Goal: Transaction & Acquisition: Purchase product/service

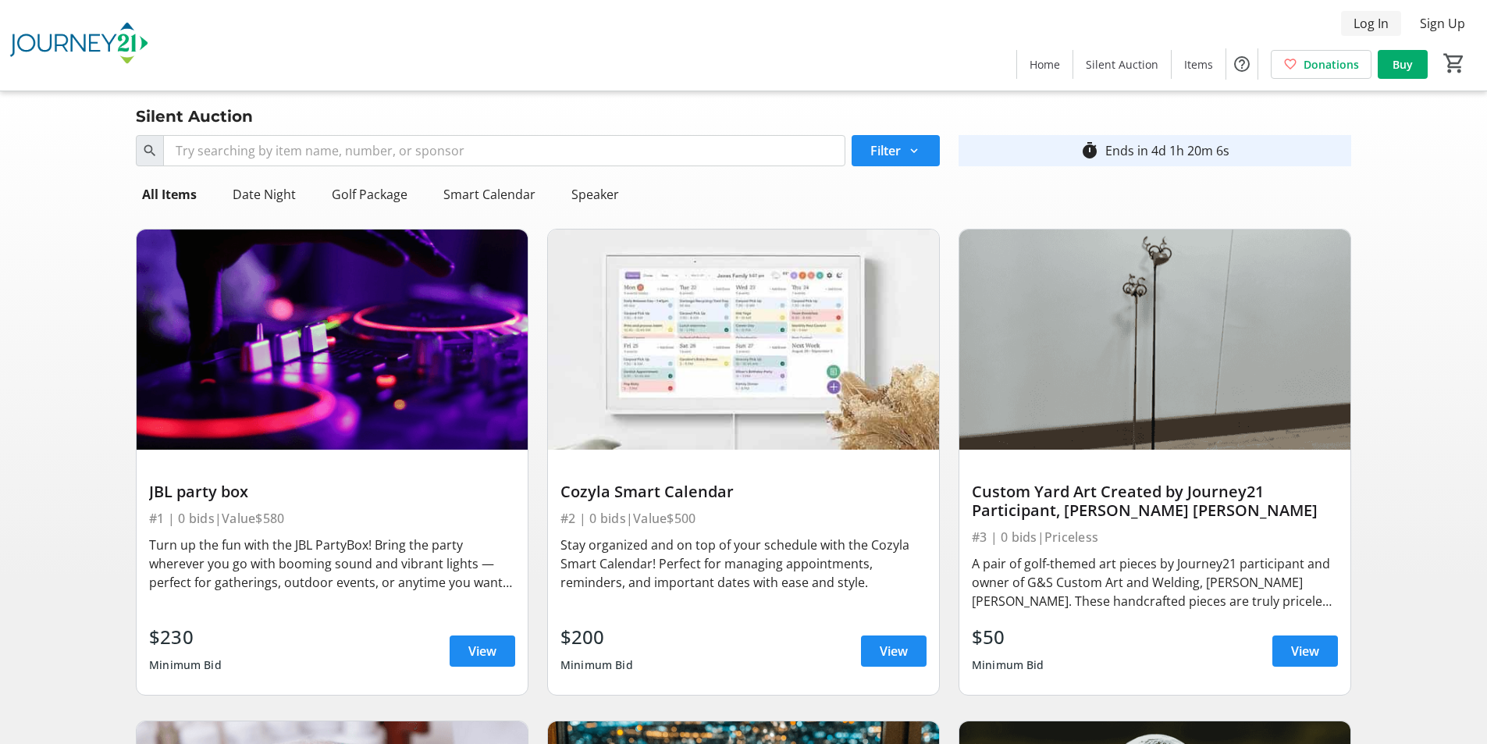
click at [1390, 20] on span at bounding box center [1371, 23] width 60 height 37
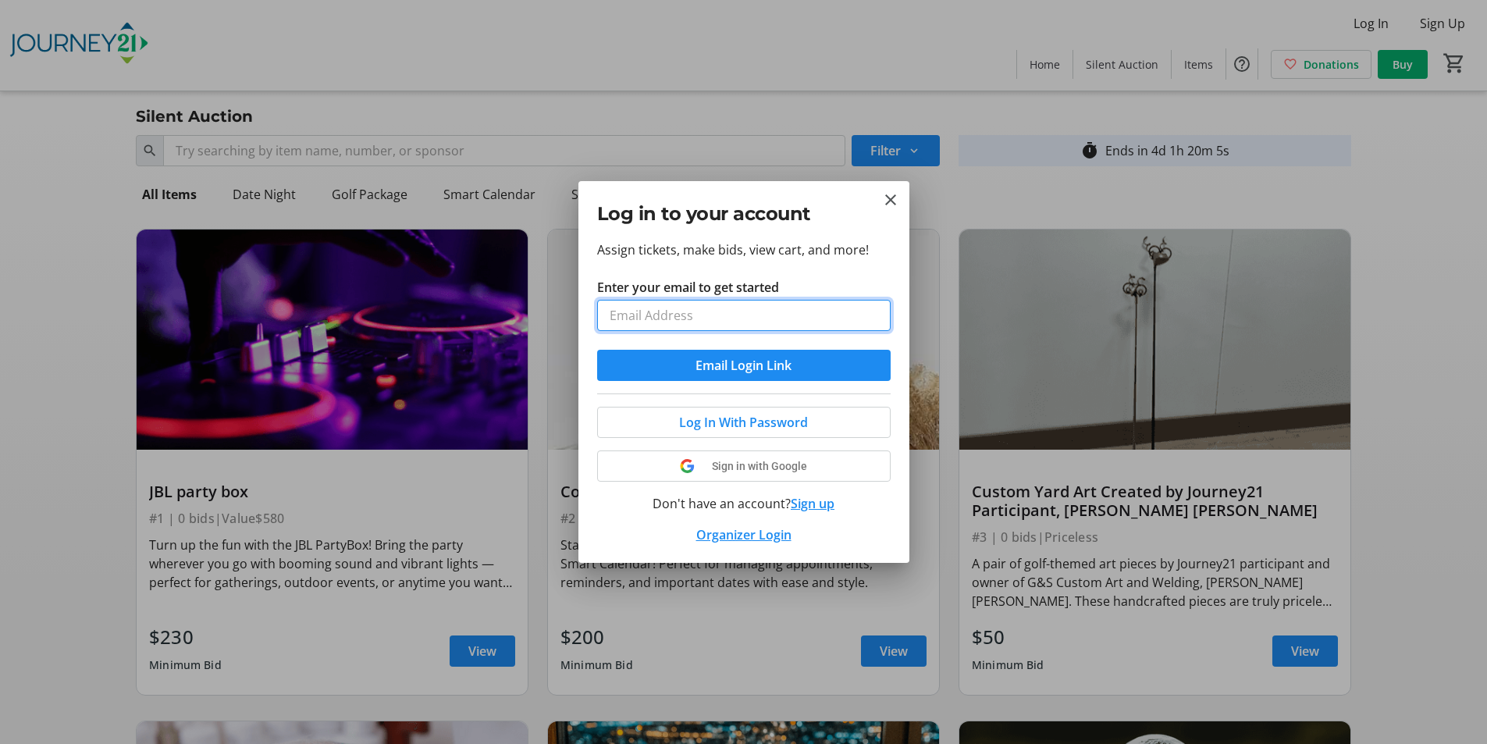
click at [674, 321] on input "Enter your email to get started" at bounding box center [744, 315] width 294 height 31
type input "[EMAIL_ADDRESS][DOMAIN_NAME]"
click at [750, 372] on span "Email Login Link" at bounding box center [744, 365] width 96 height 19
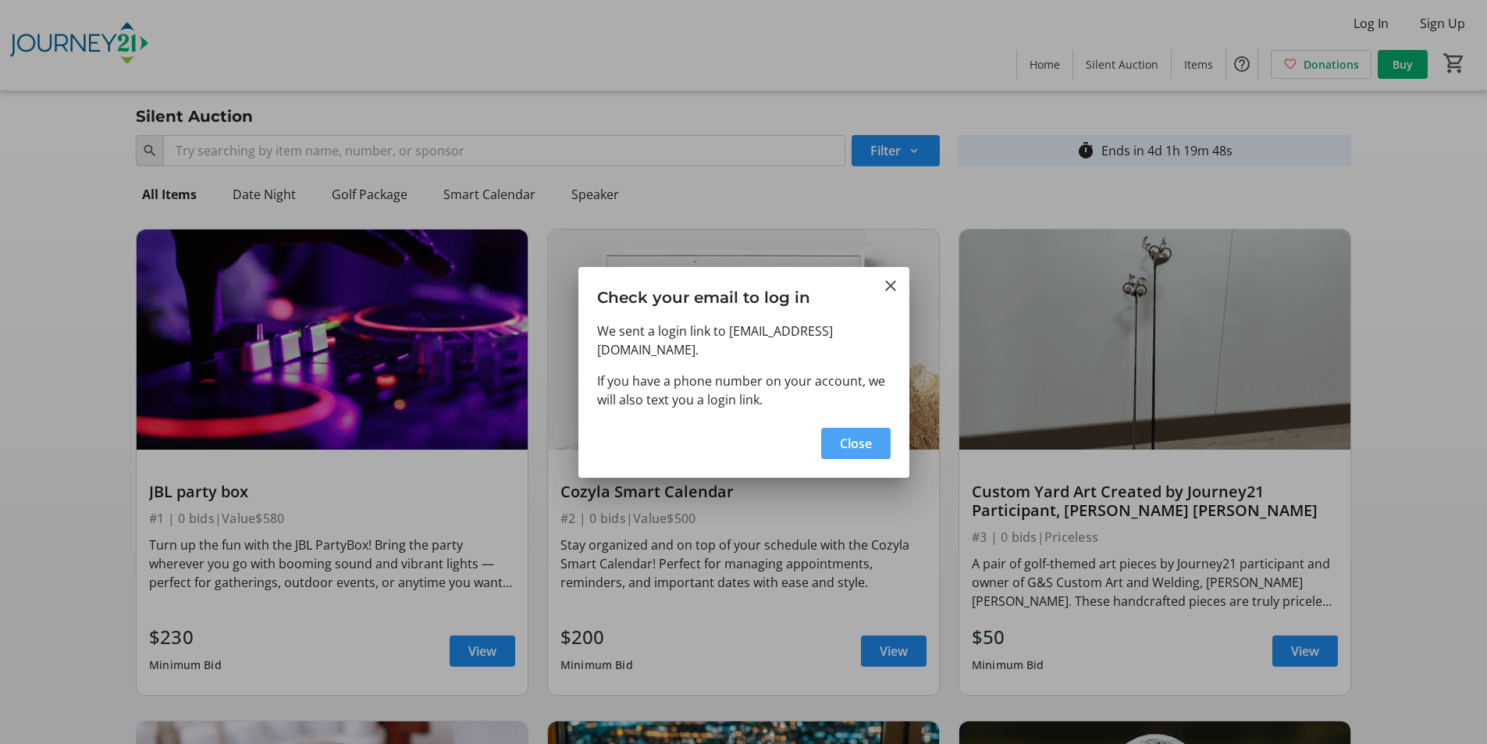
click at [848, 435] on span "Close" at bounding box center [856, 443] width 32 height 19
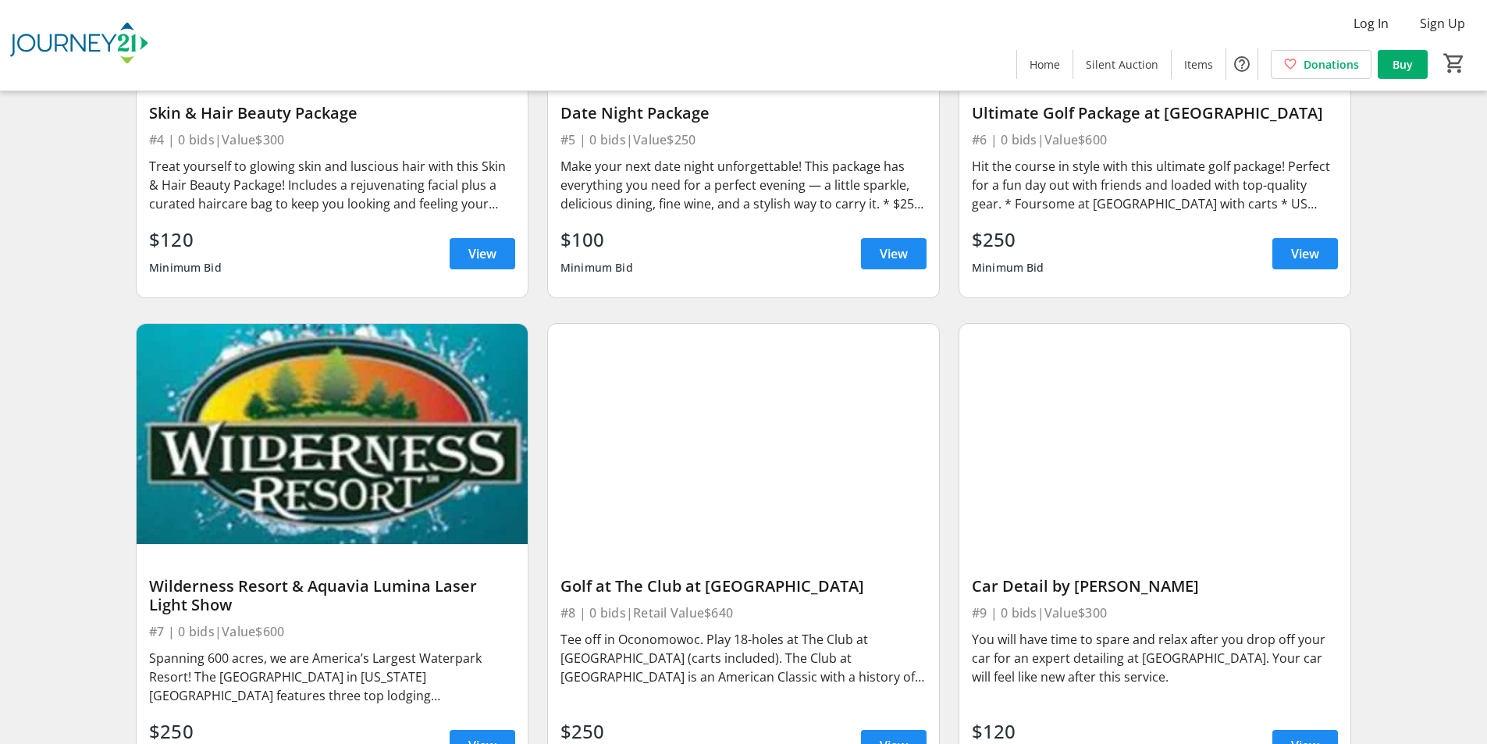
scroll to position [1093, 0]
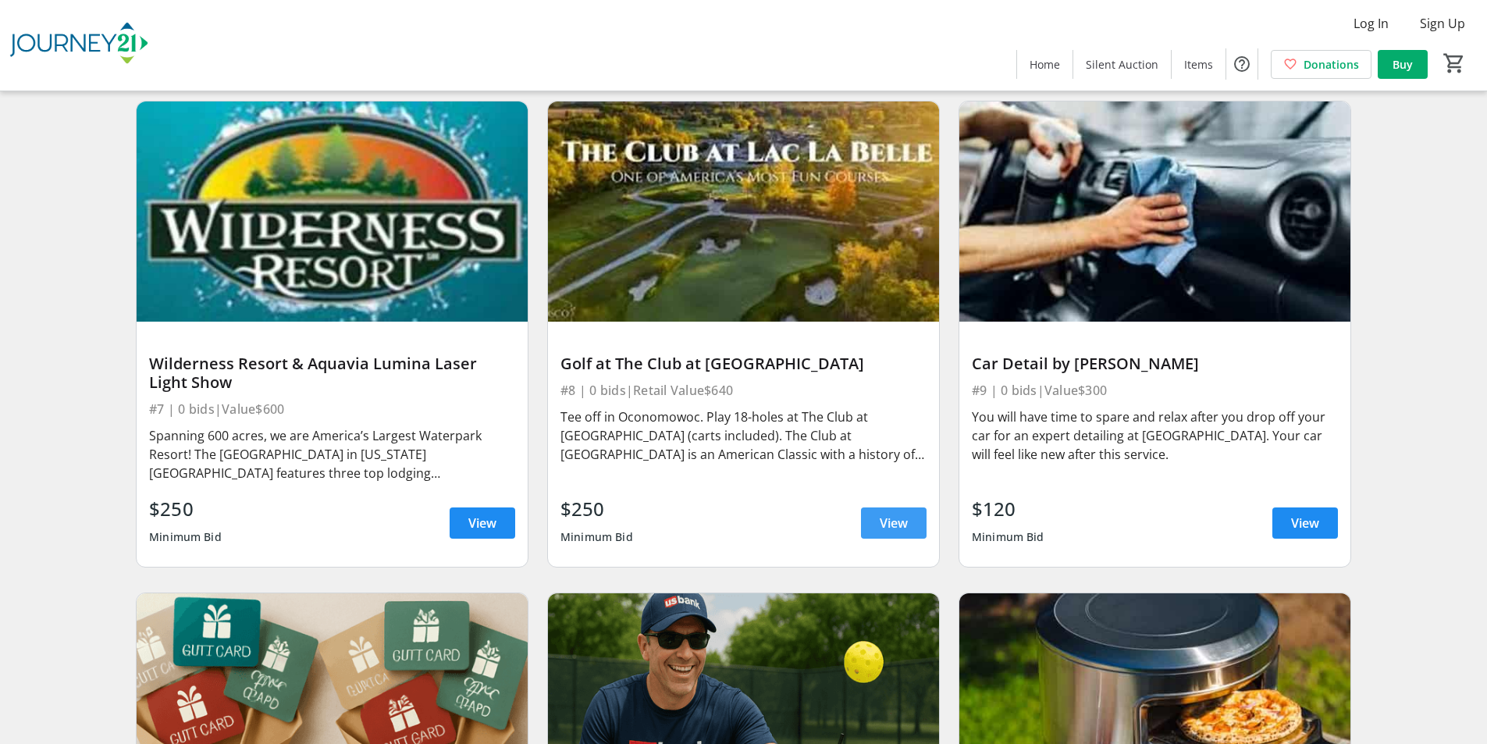
click at [895, 513] on span at bounding box center [894, 522] width 66 height 37
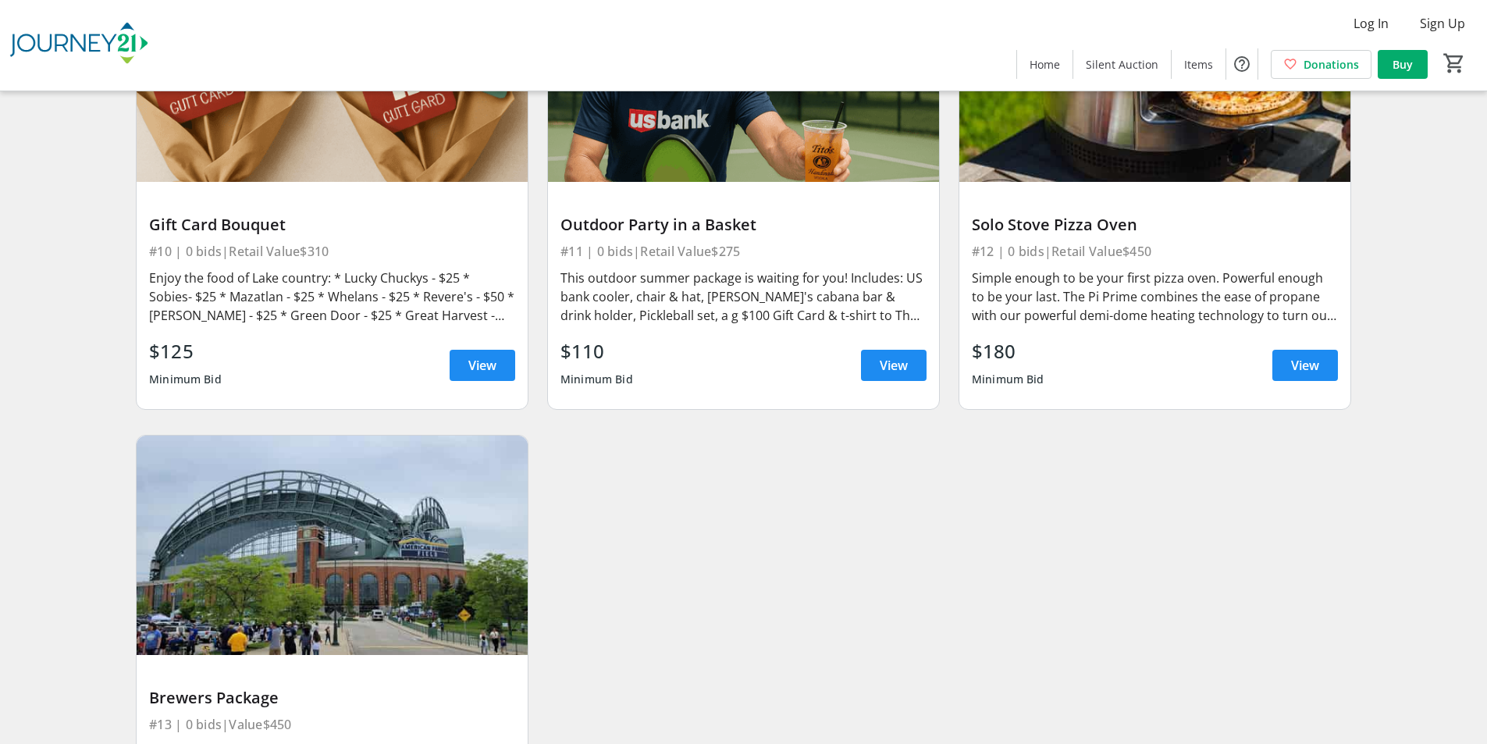
scroll to position [1910, 0]
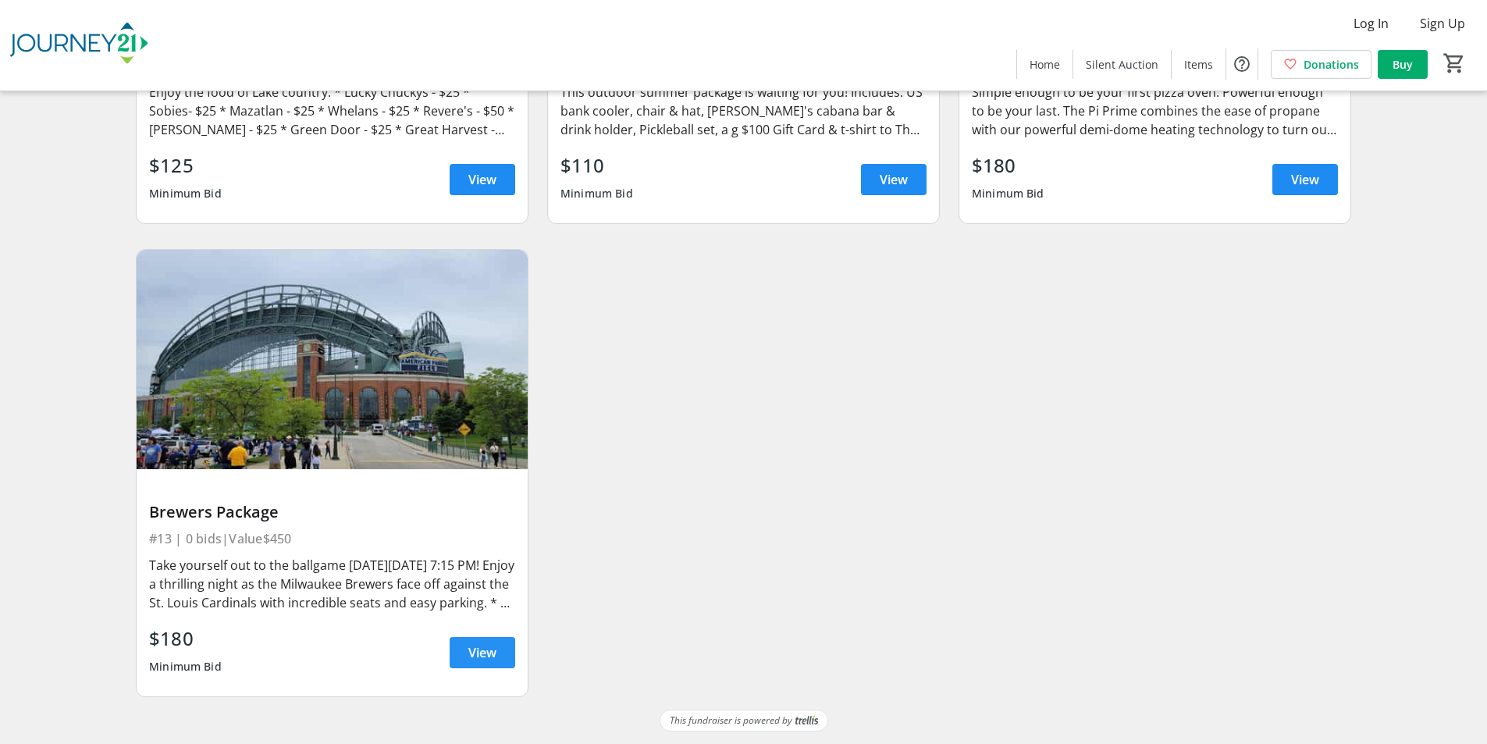
click at [470, 657] on span "View" at bounding box center [482, 652] width 28 height 19
